Goal: Communication & Community: Connect with others

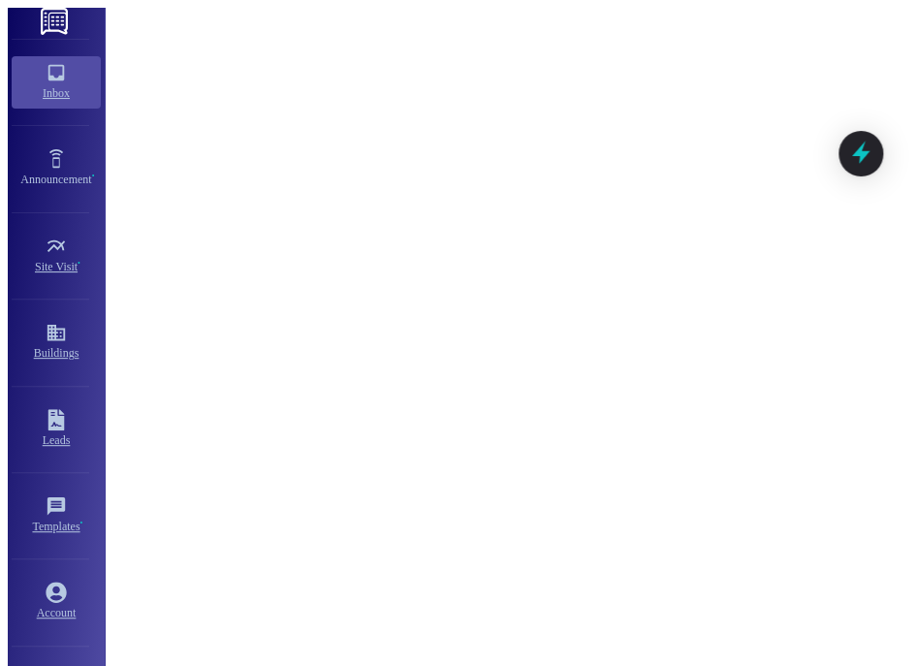
scroll to position [2873, 0]
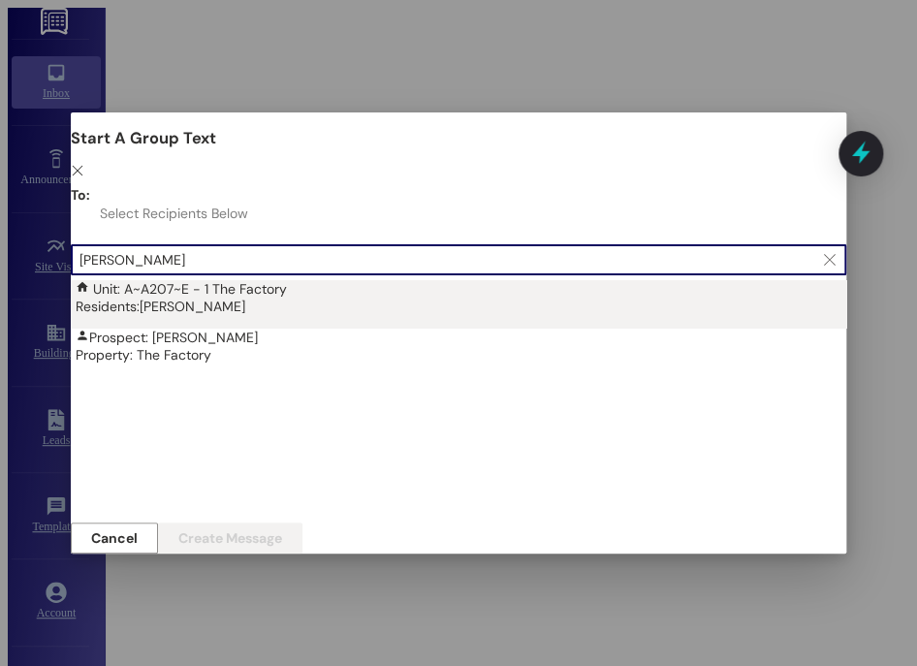
type input "[PERSON_NAME]"
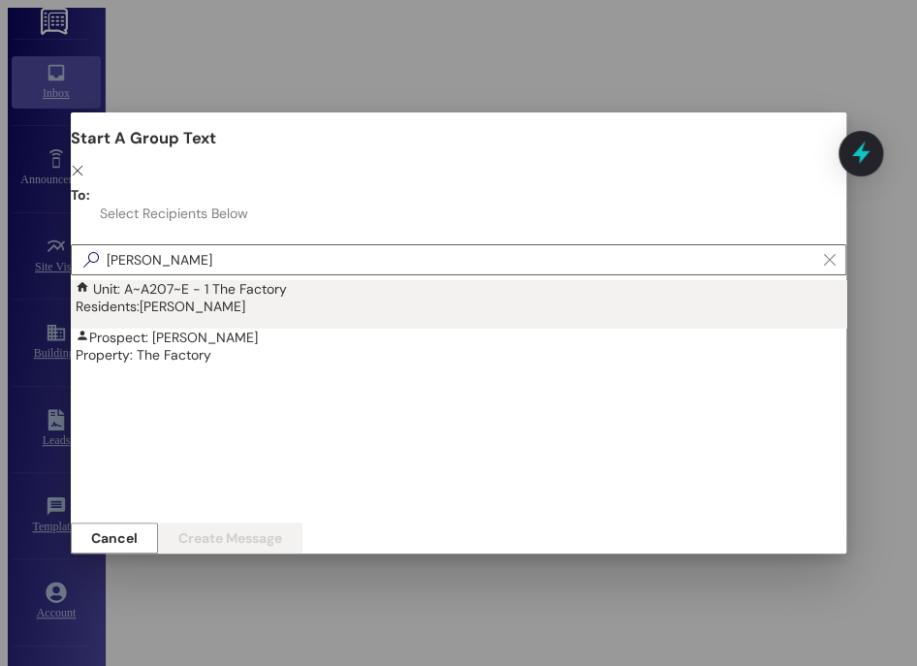
click at [125, 280] on div "Unit: A~A207~E - 1 The Factory Residents: [PERSON_NAME]" at bounding box center [464, 297] width 776 height 35
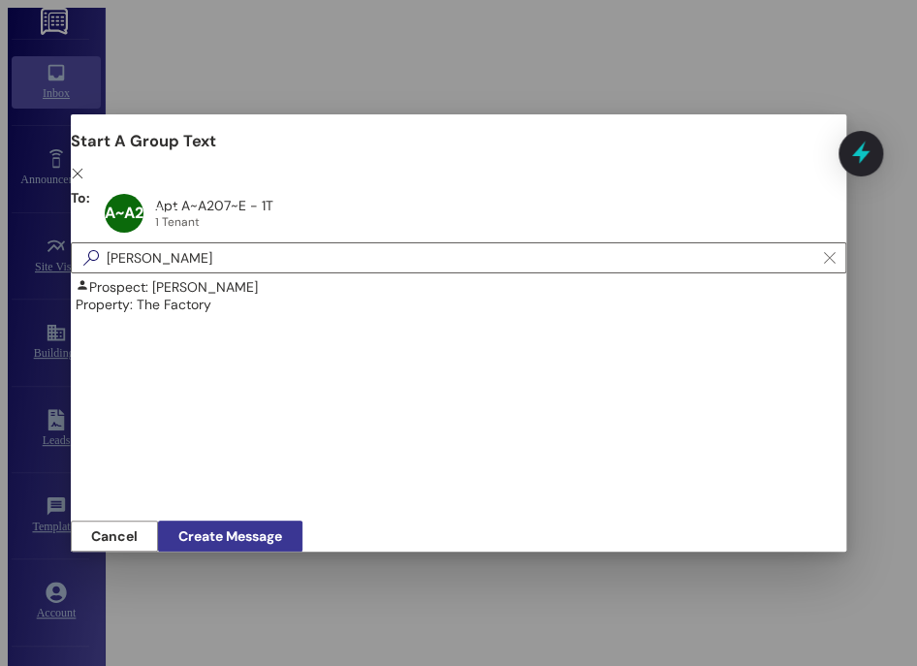
click at [286, 529] on span "Create Message" at bounding box center [229, 536] width 111 height 14
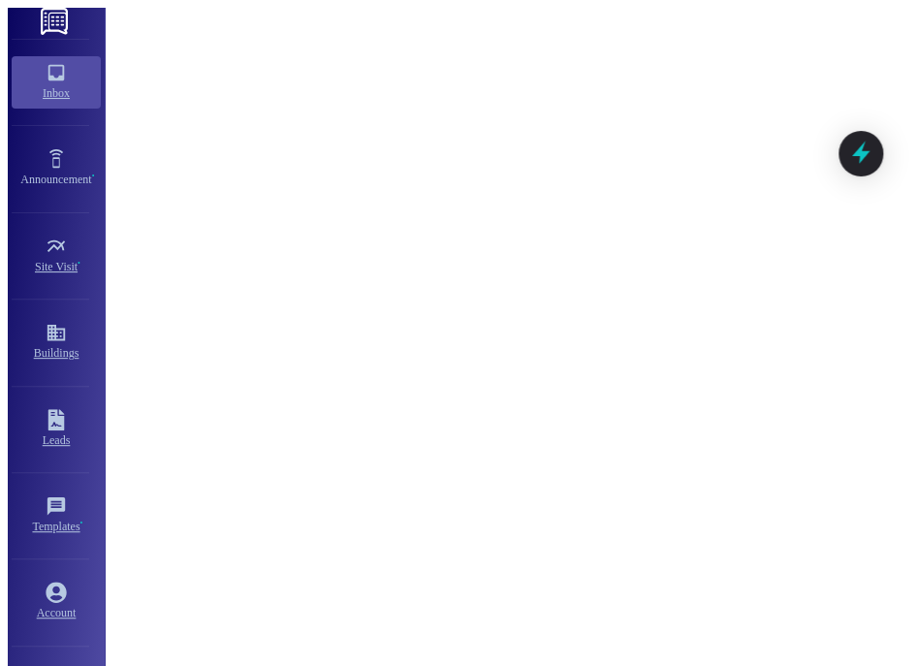
scroll to position [2156, 0]
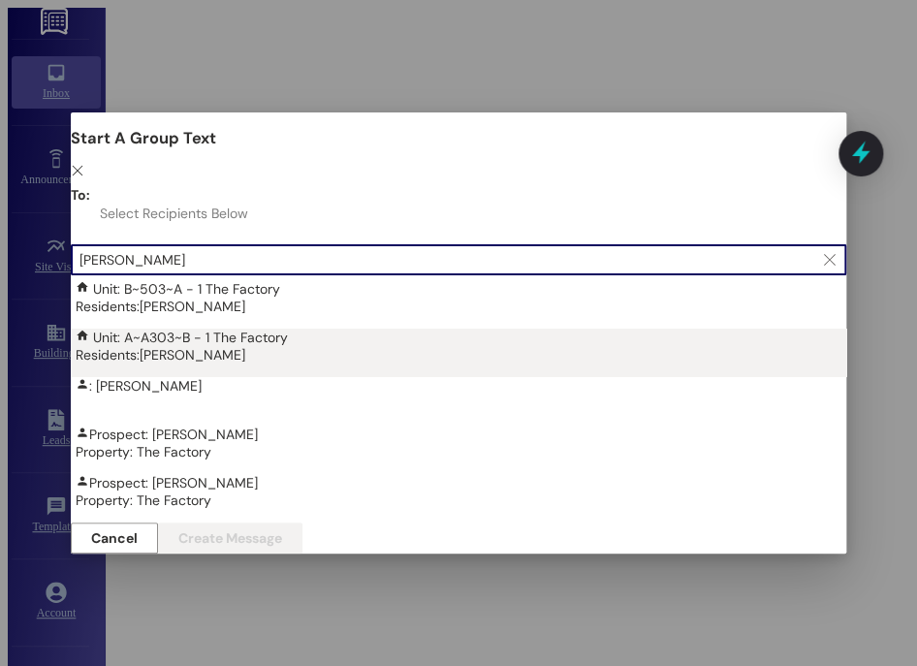
type input "[PERSON_NAME]"
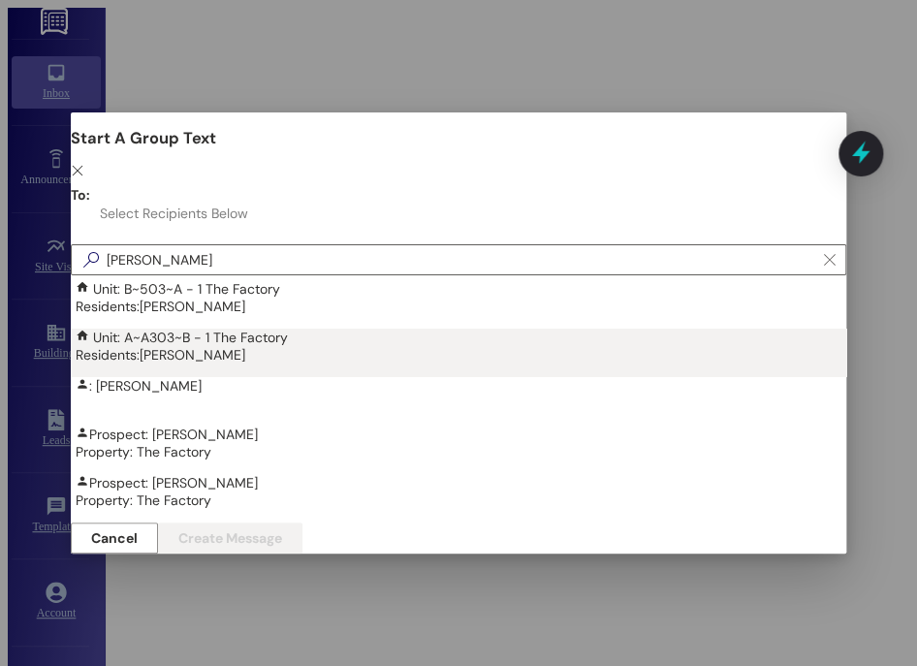
click at [447, 329] on div "Unit: A~A303~B - 1 The Factory Residents: [PERSON_NAME]" at bounding box center [464, 346] width 776 height 35
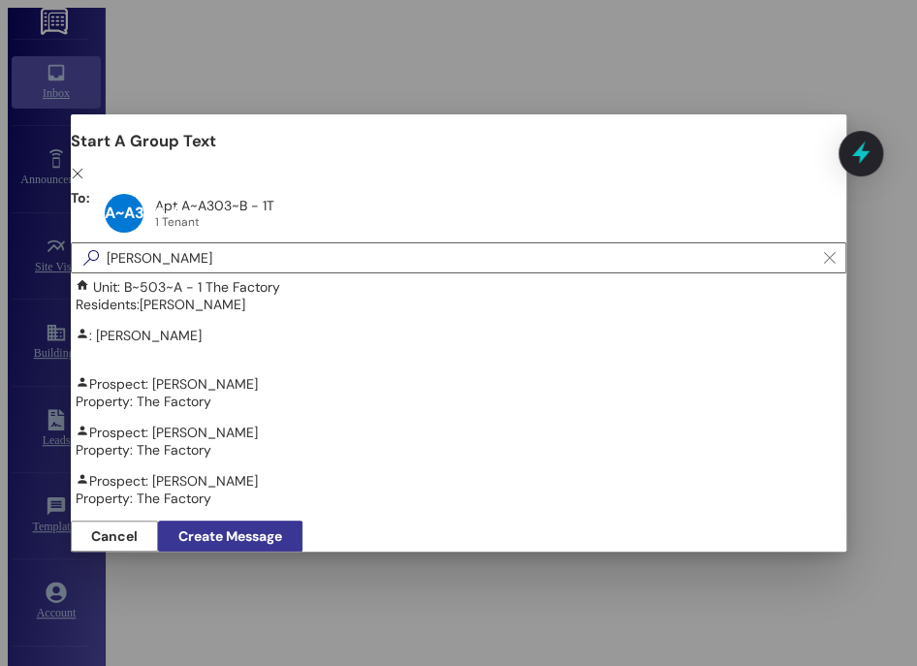
click at [286, 529] on span "Create Message" at bounding box center [229, 536] width 111 height 14
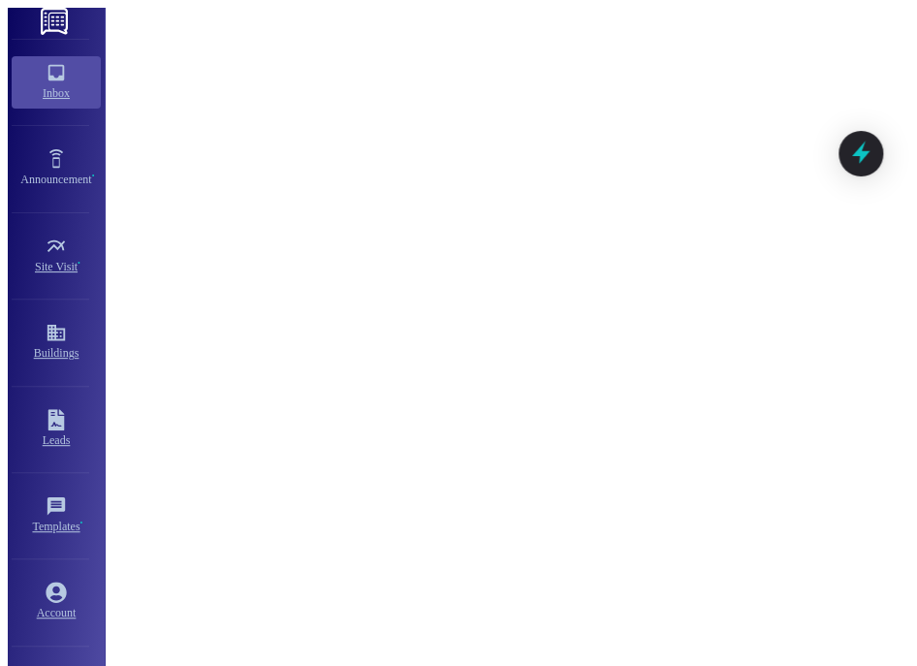
scroll to position [327, 0]
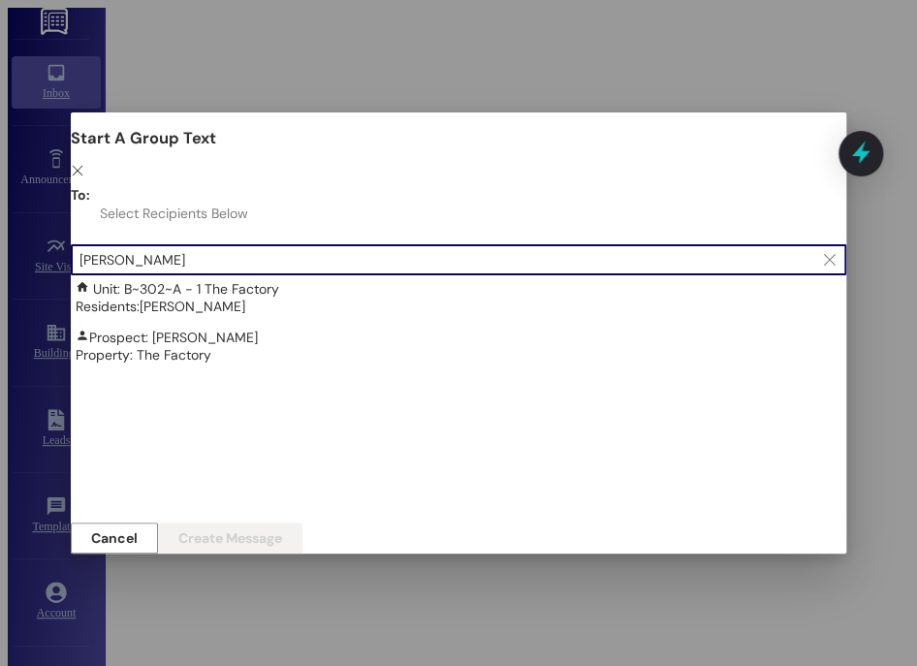
type input "[PERSON_NAME]"
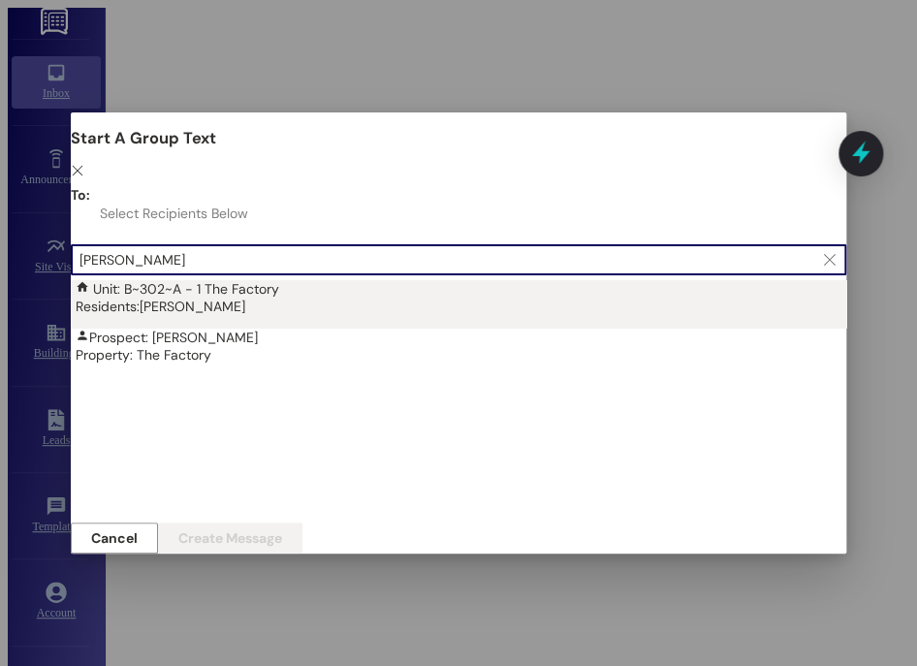
click at [353, 298] on div "Residents: [PERSON_NAME]" at bounding box center [464, 306] width 776 height 17
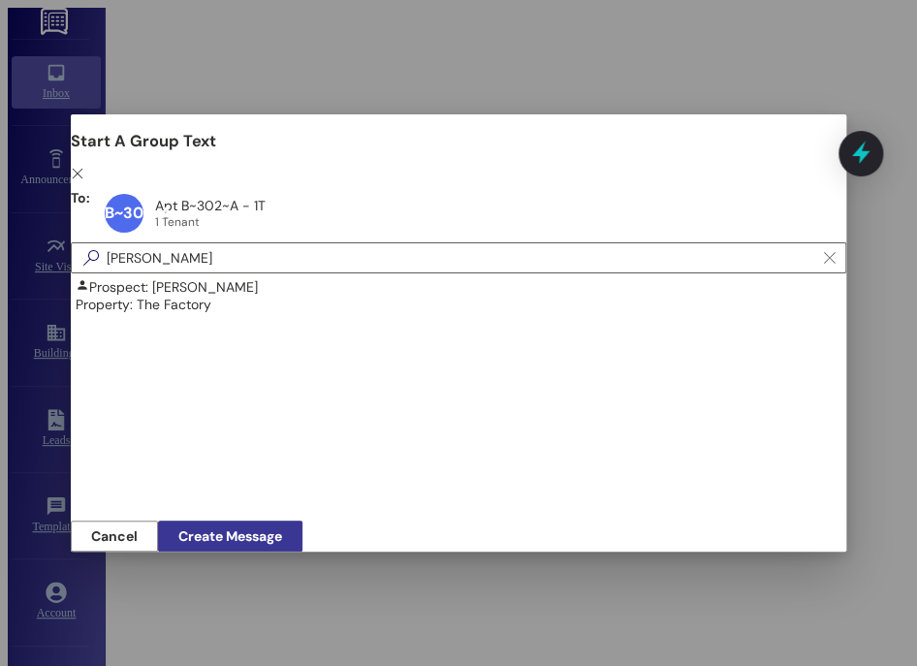
click at [282, 529] on span "Create Message" at bounding box center [230, 536] width 104 height 14
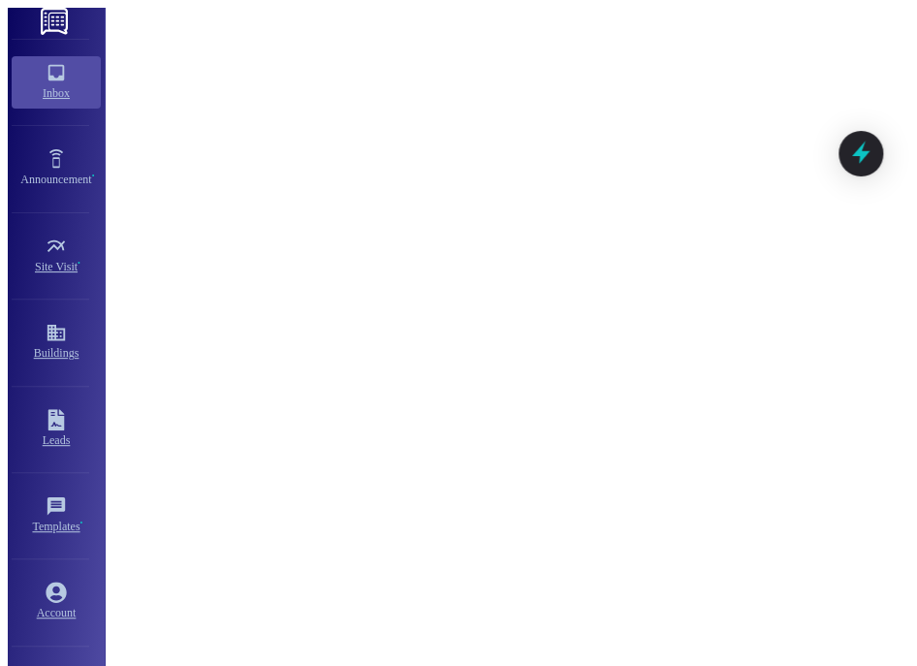
scroll to position [430, 0]
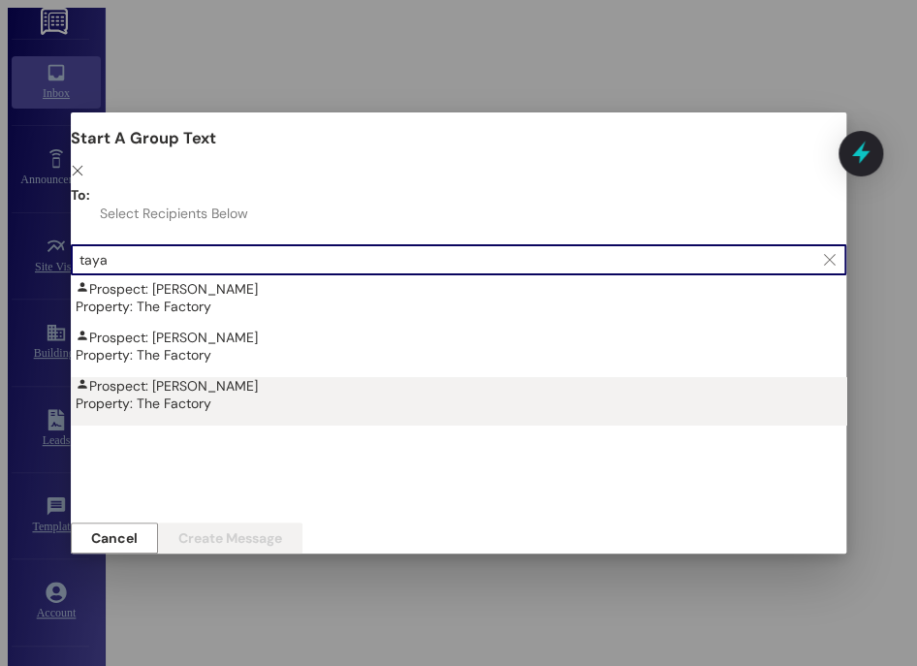
type input "taya"
click at [148, 395] on div "Property: The Factory" at bounding box center [464, 403] width 776 height 17
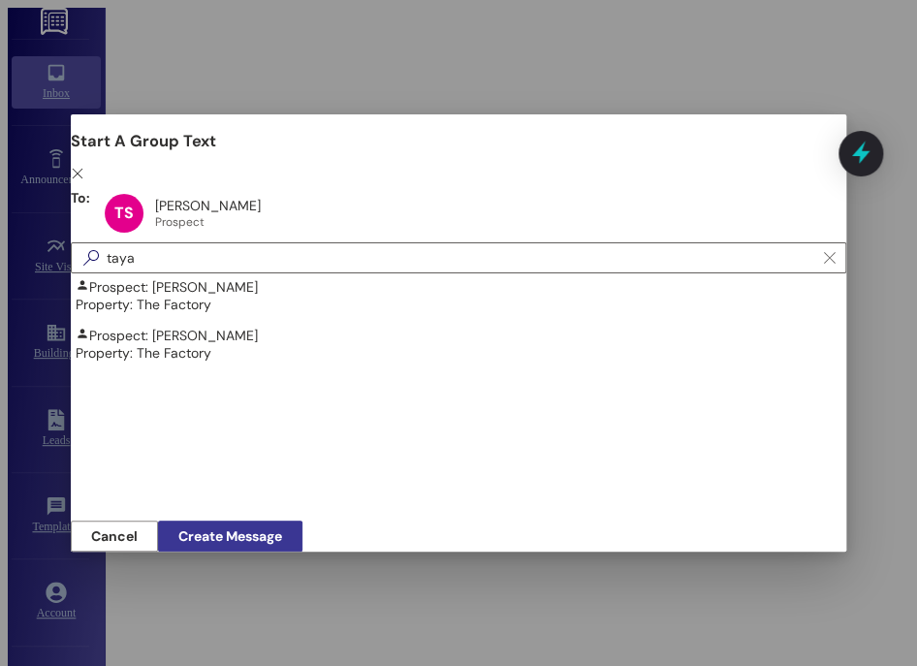
click at [282, 530] on span "Create Message" at bounding box center [230, 536] width 104 height 14
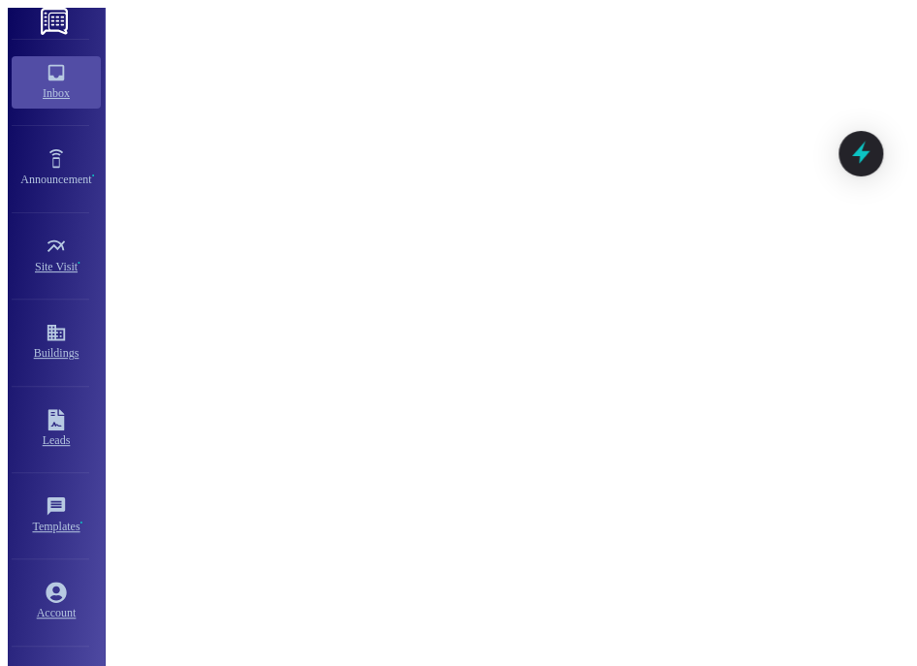
scroll to position [0, 0]
